Goal: Find specific page/section: Find specific page/section

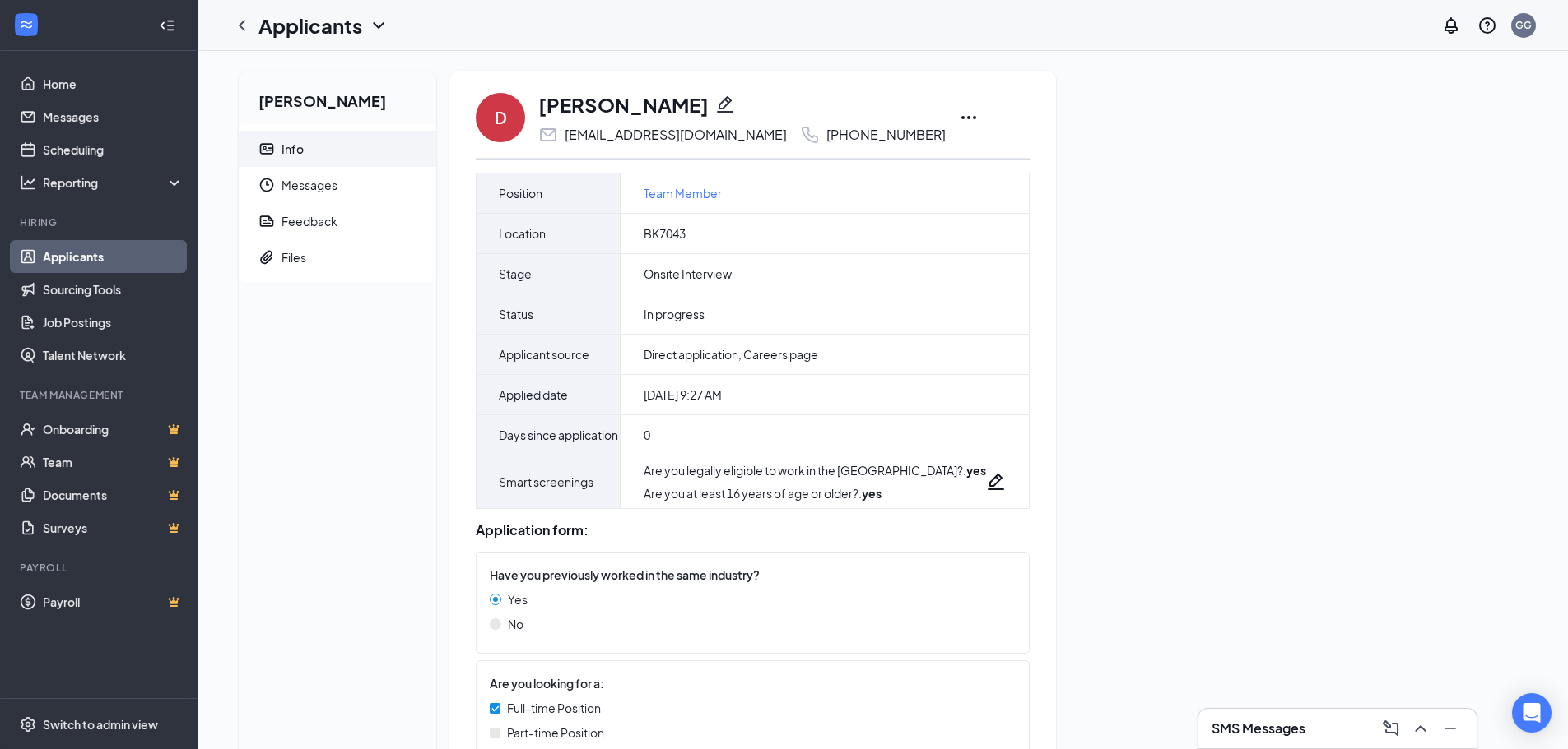
click at [330, 394] on div "[PERSON_NAME] Info Messages Feedback Files" at bounding box center [337, 553] width 197 height 965
click at [333, 387] on div "[PERSON_NAME] Info Messages Feedback Files" at bounding box center [337, 553] width 197 height 965
click at [333, 385] on div "[PERSON_NAME] Info Messages Feedback Files" at bounding box center [337, 553] width 197 height 965
click at [87, 265] on link "Applicants" at bounding box center [113, 257] width 141 height 33
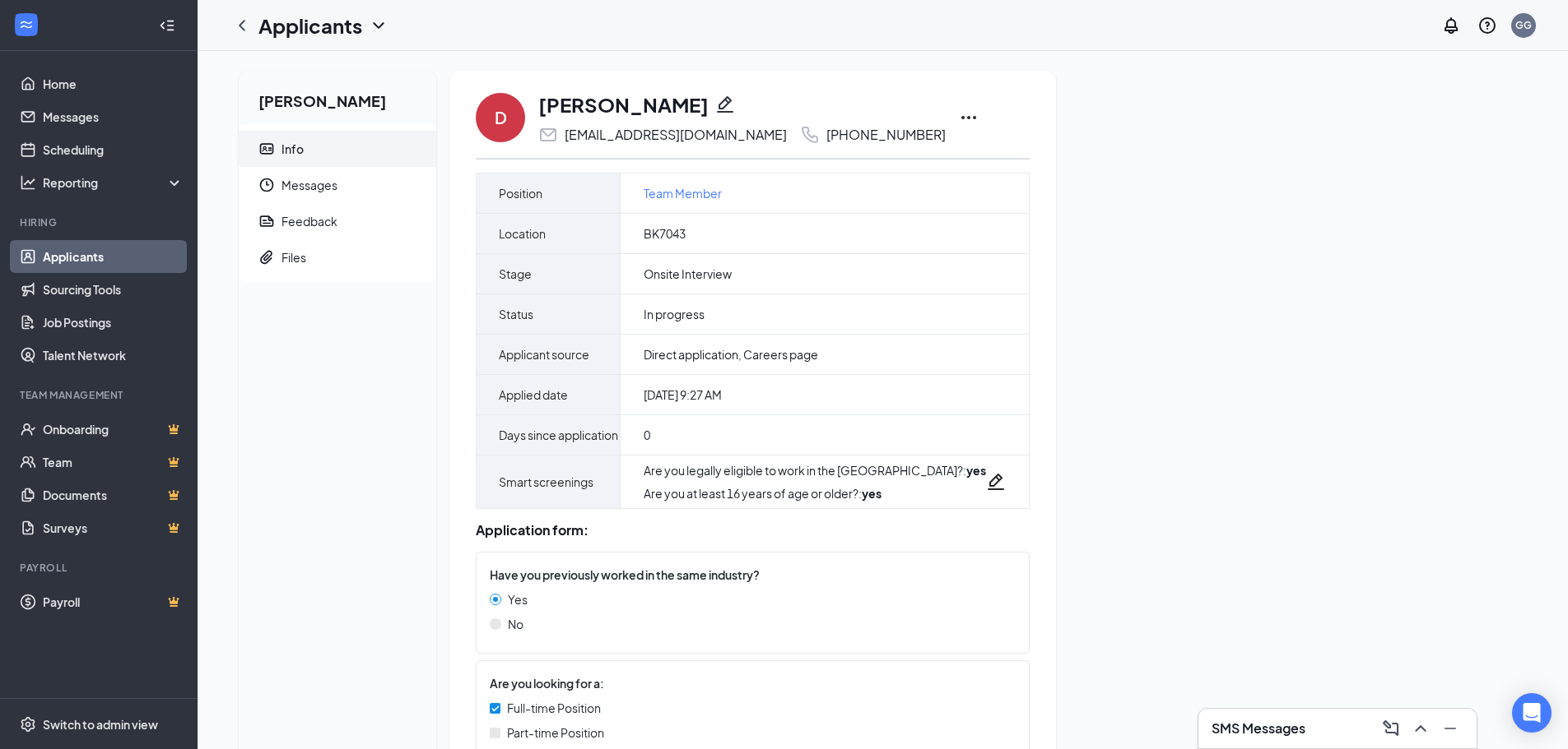
click at [87, 265] on link "Applicants" at bounding box center [113, 257] width 141 height 33
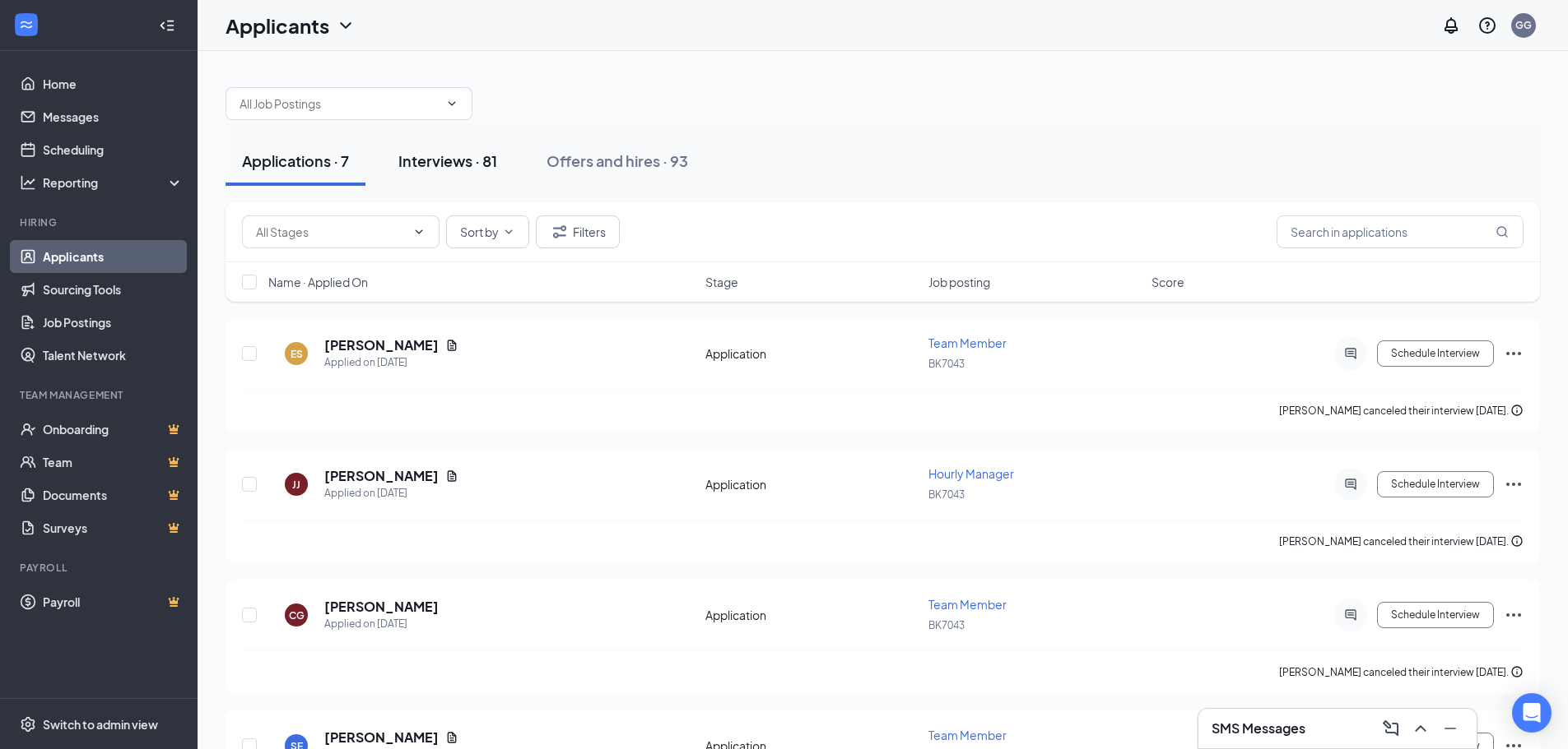
click at [440, 162] on div "Interviews · 81" at bounding box center [448, 160] width 99 height 20
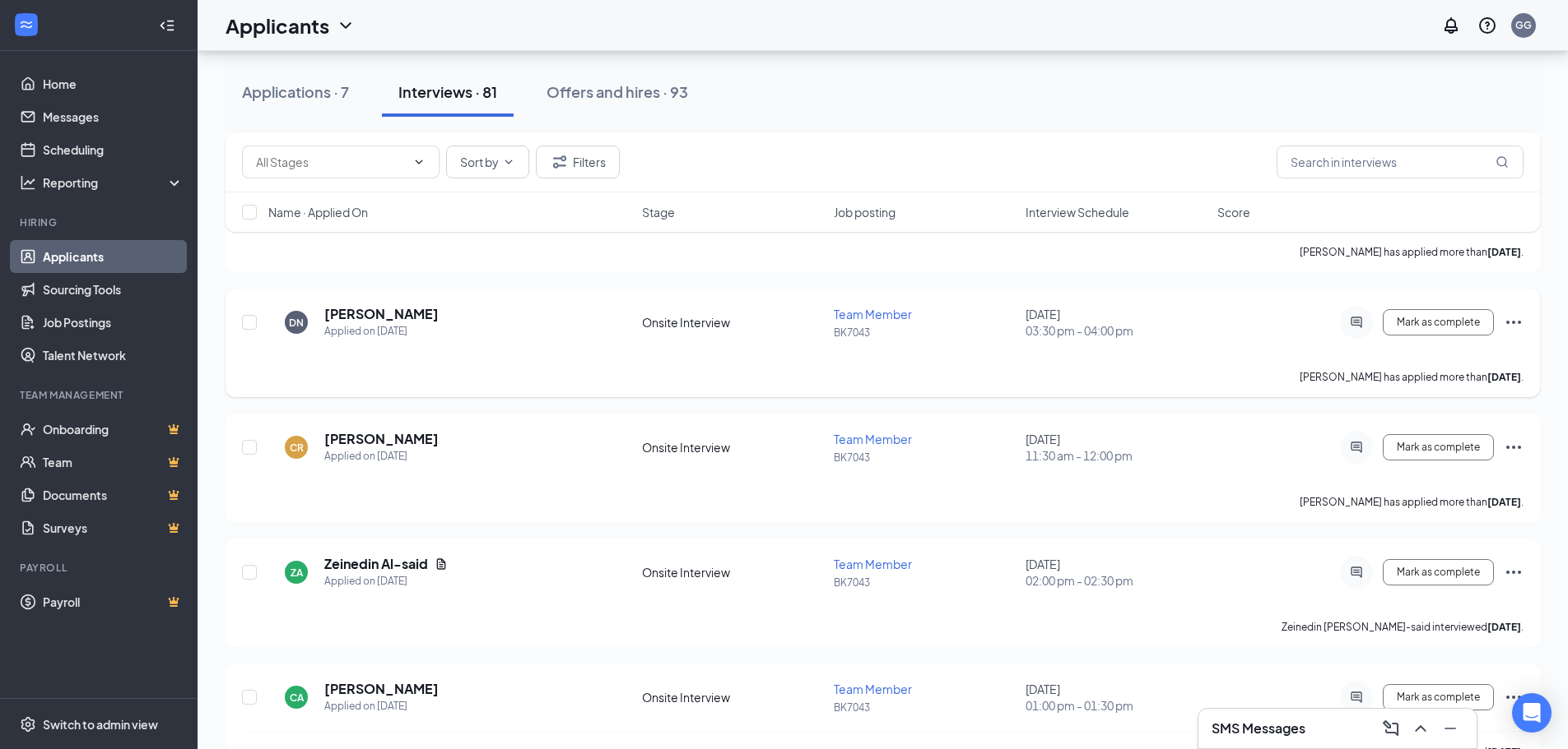
scroll to position [411, 0]
